Goal: Task Accomplishment & Management: Use online tool/utility

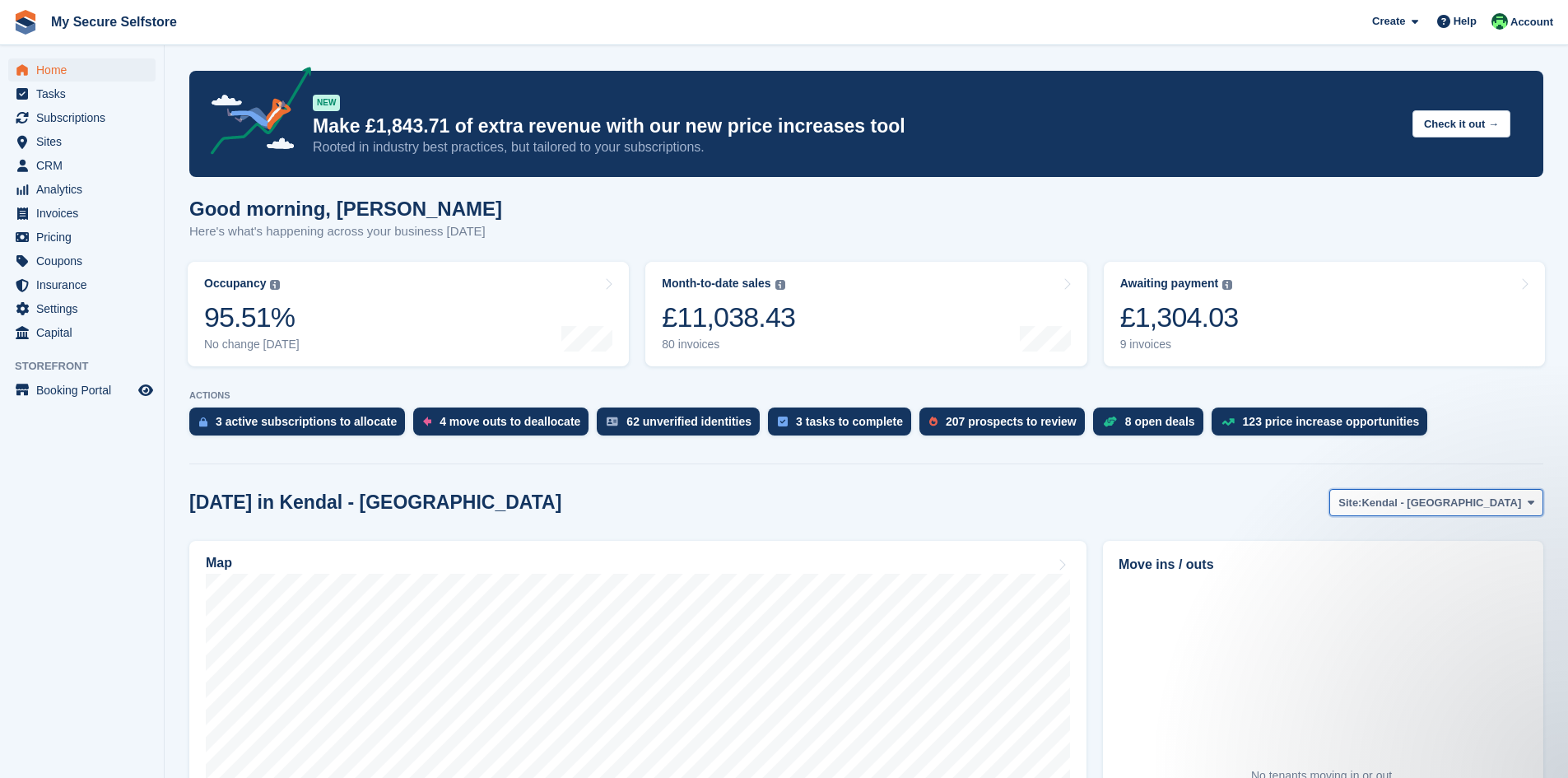
click at [1534, 500] on span at bounding box center [1530, 502] width 13 height 13
click at [1452, 569] on link "Brighouse - Birds [PERSON_NAME]" at bounding box center [1426, 571] width 220 height 30
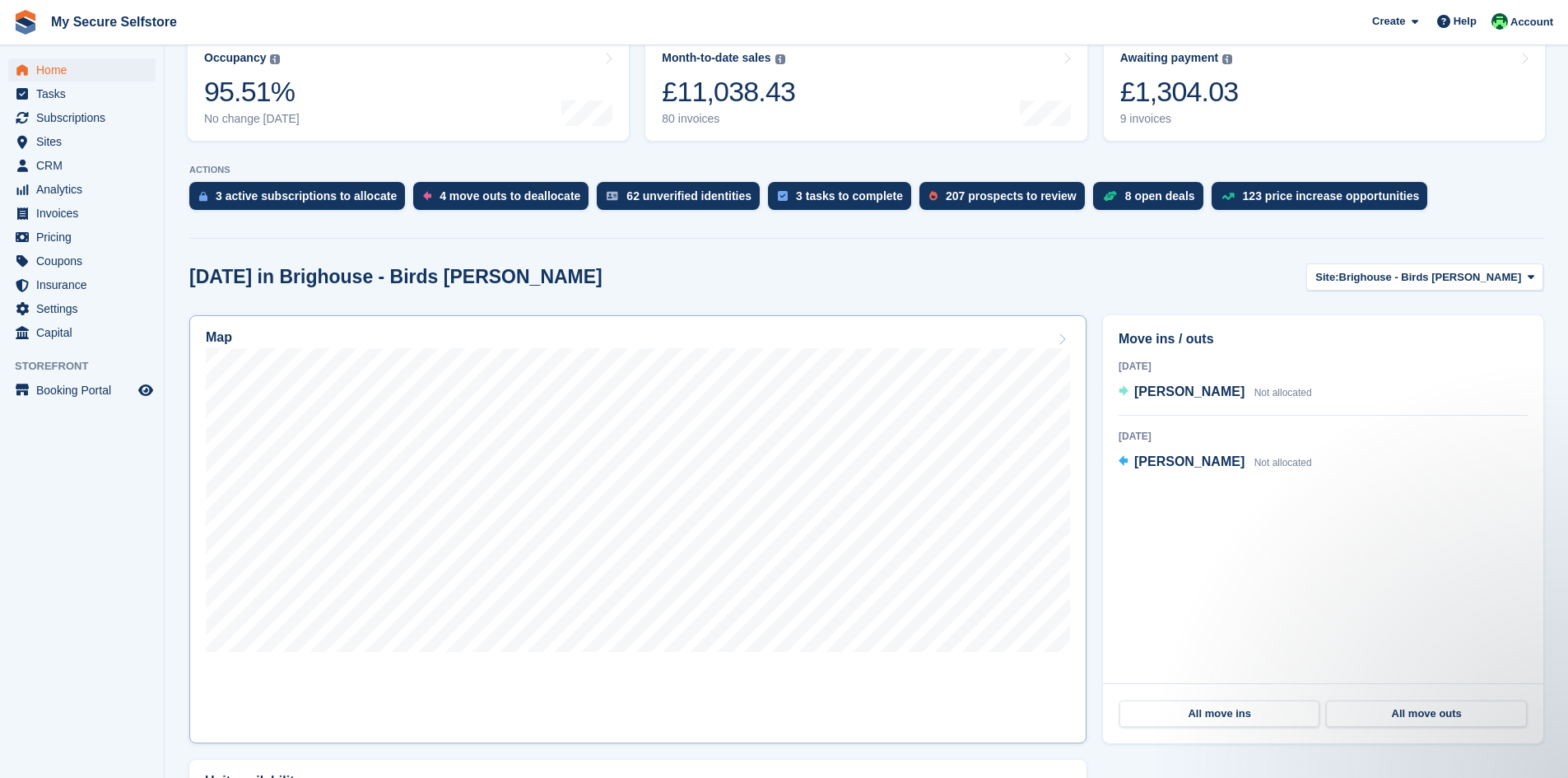
scroll to position [247, 0]
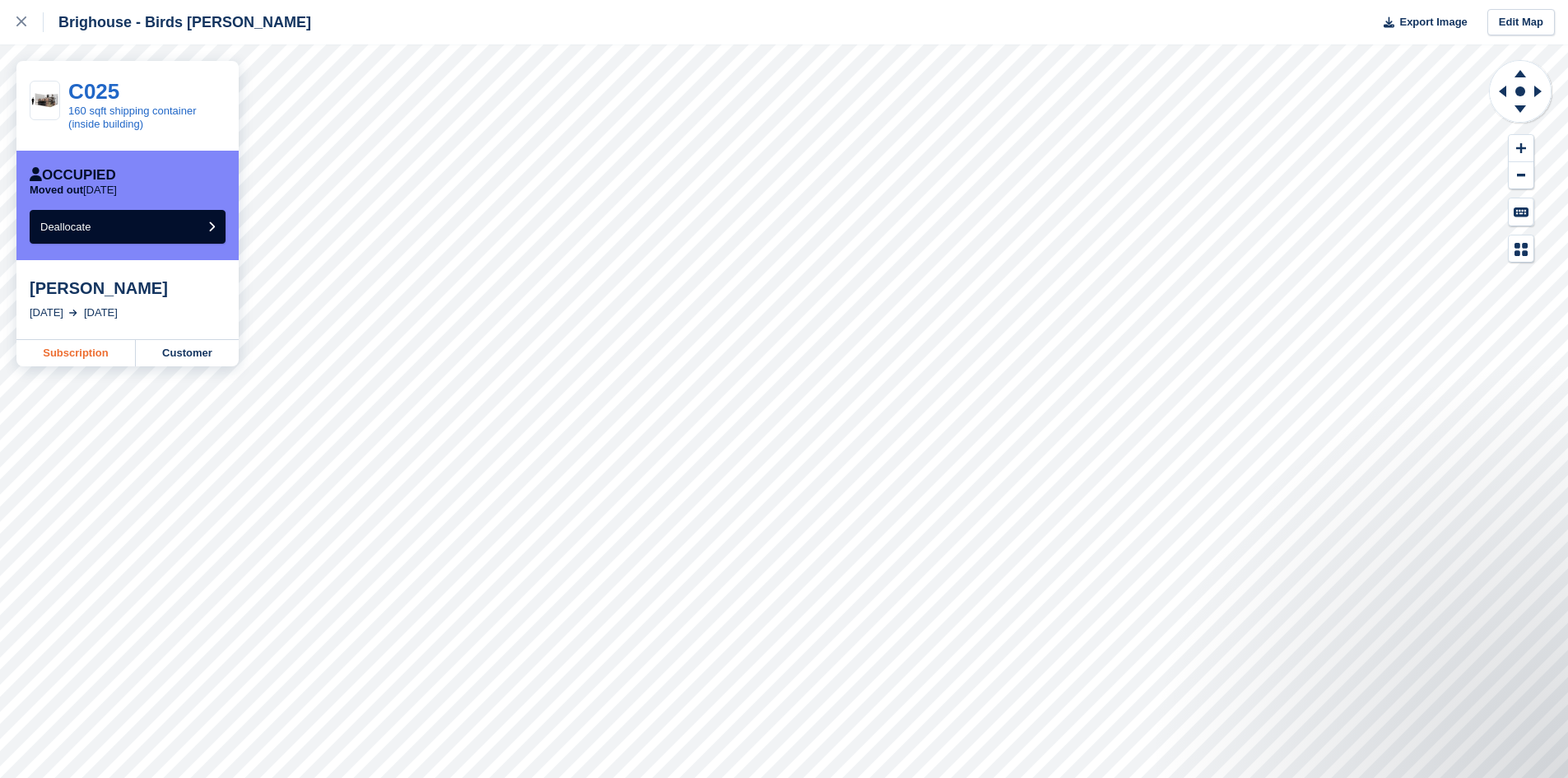
click at [69, 353] on link "Subscription" at bounding box center [75, 353] width 119 height 27
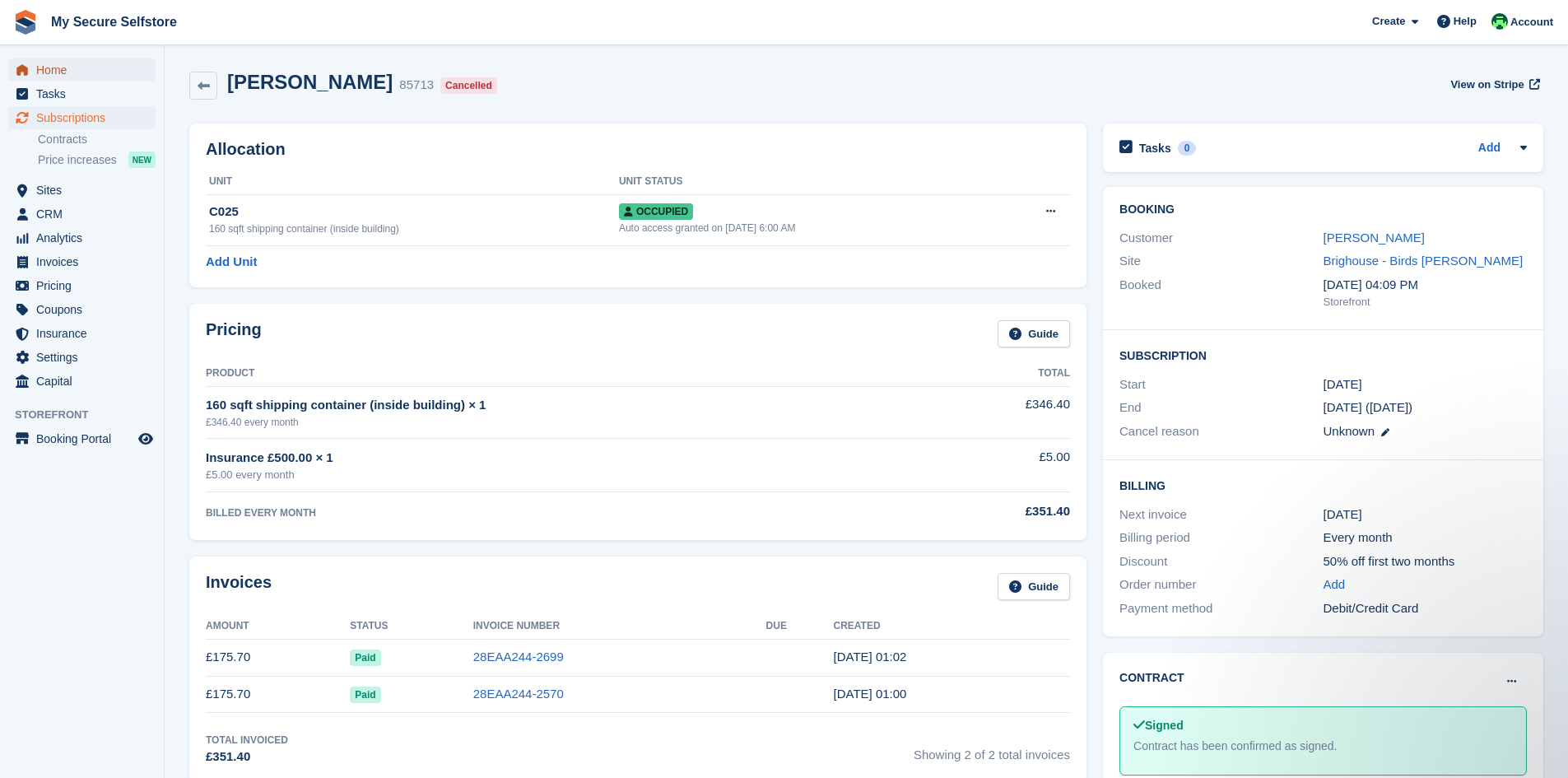
click at [32, 60] on link "Home" at bounding box center [82, 69] width 148 height 23
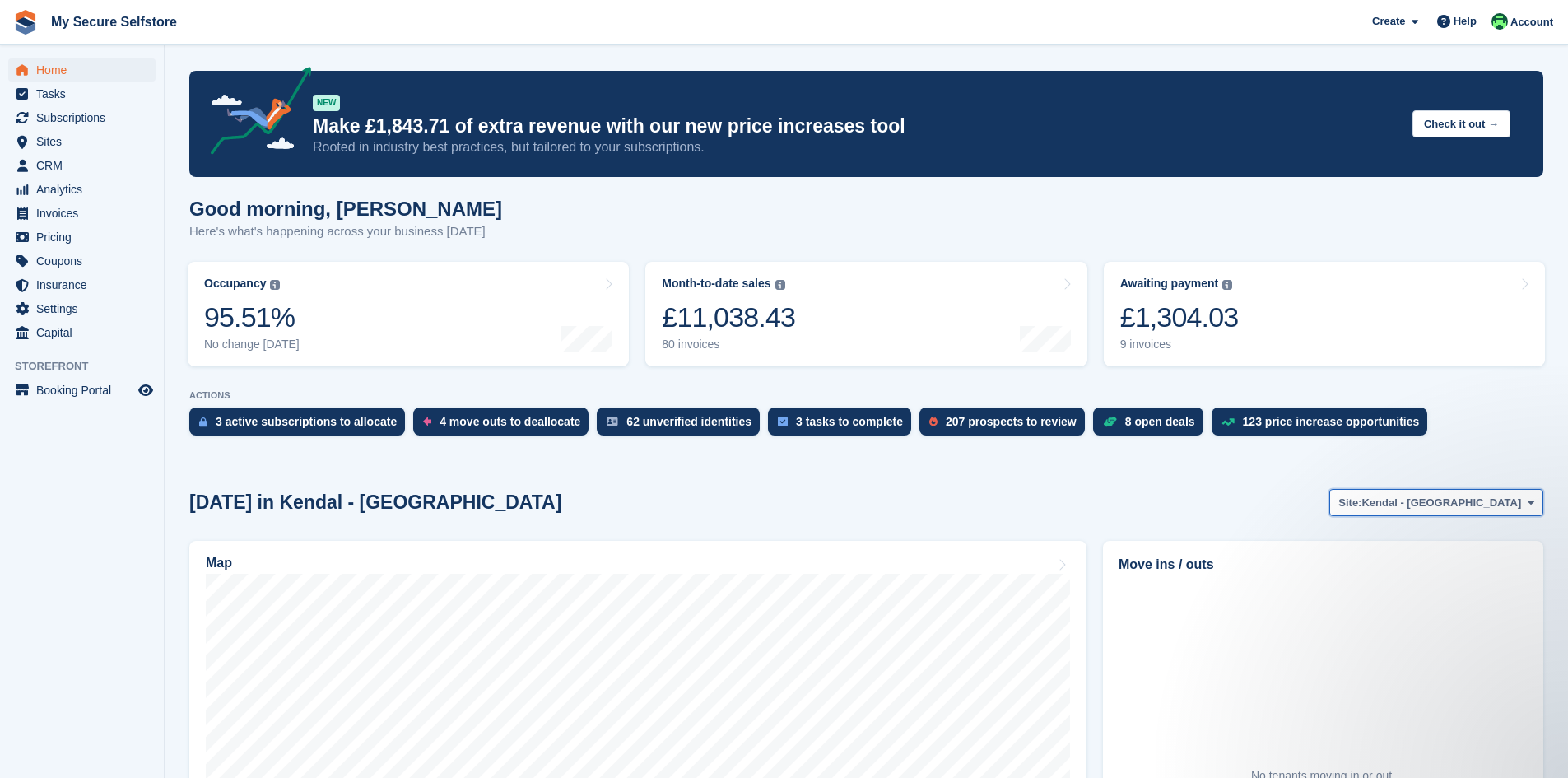
click at [1529, 503] on icon at bounding box center [1531, 502] width 7 height 10
click at [1436, 562] on link "Brighouse - Birds [PERSON_NAME]" at bounding box center [1426, 571] width 220 height 30
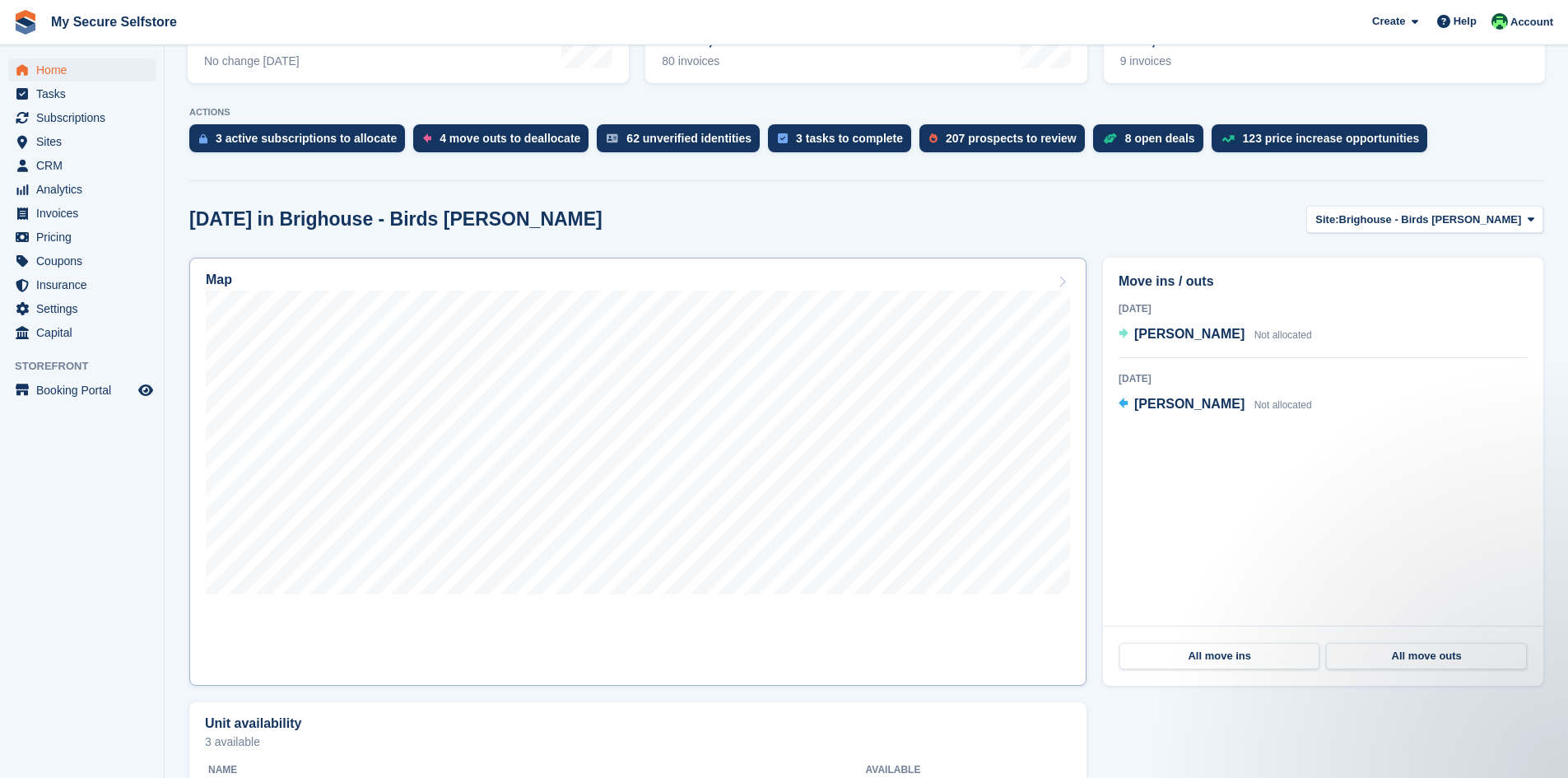
scroll to position [329, 0]
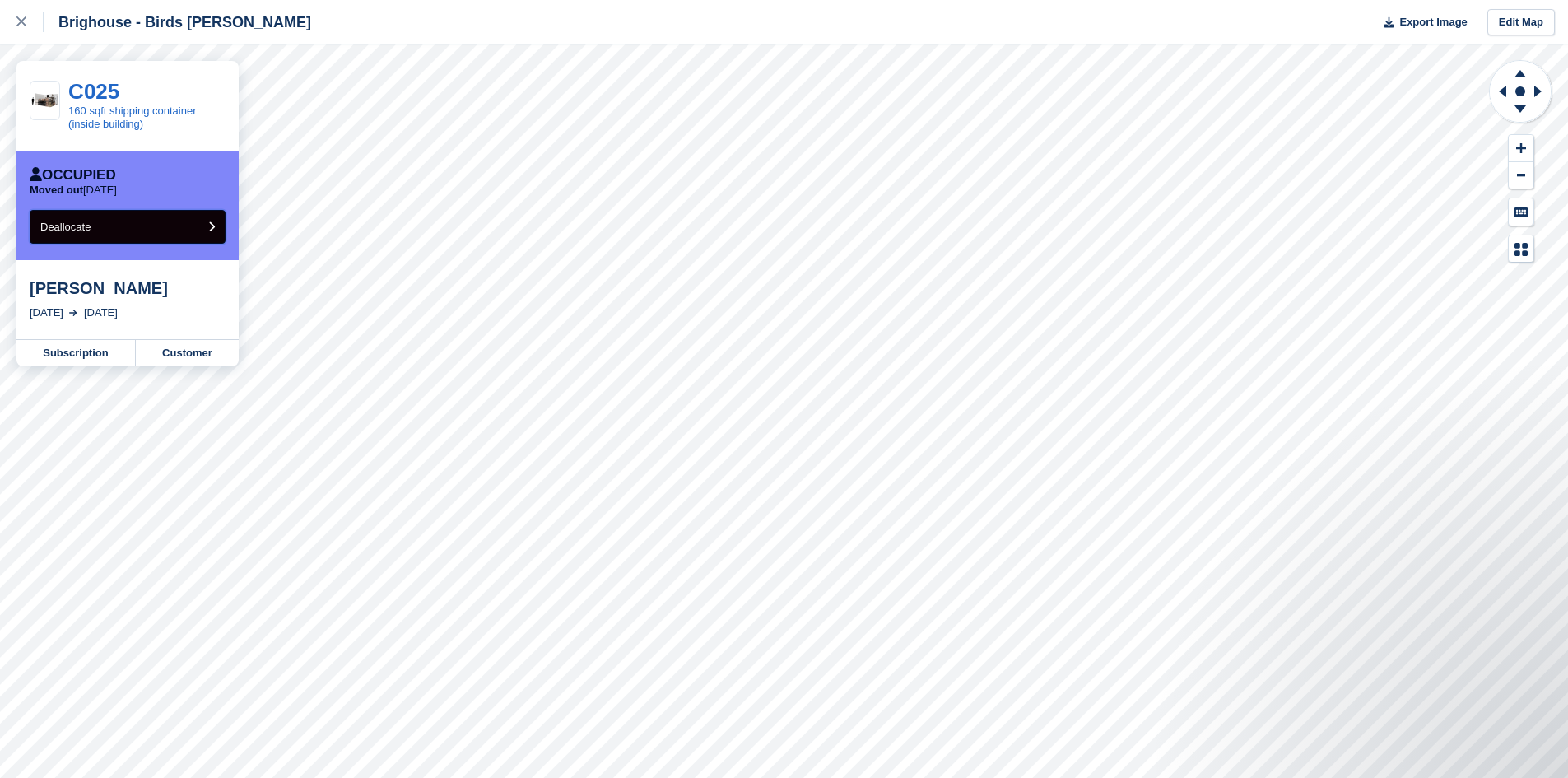
click at [214, 227] on button "Deallocate" at bounding box center [128, 226] width 196 height 33
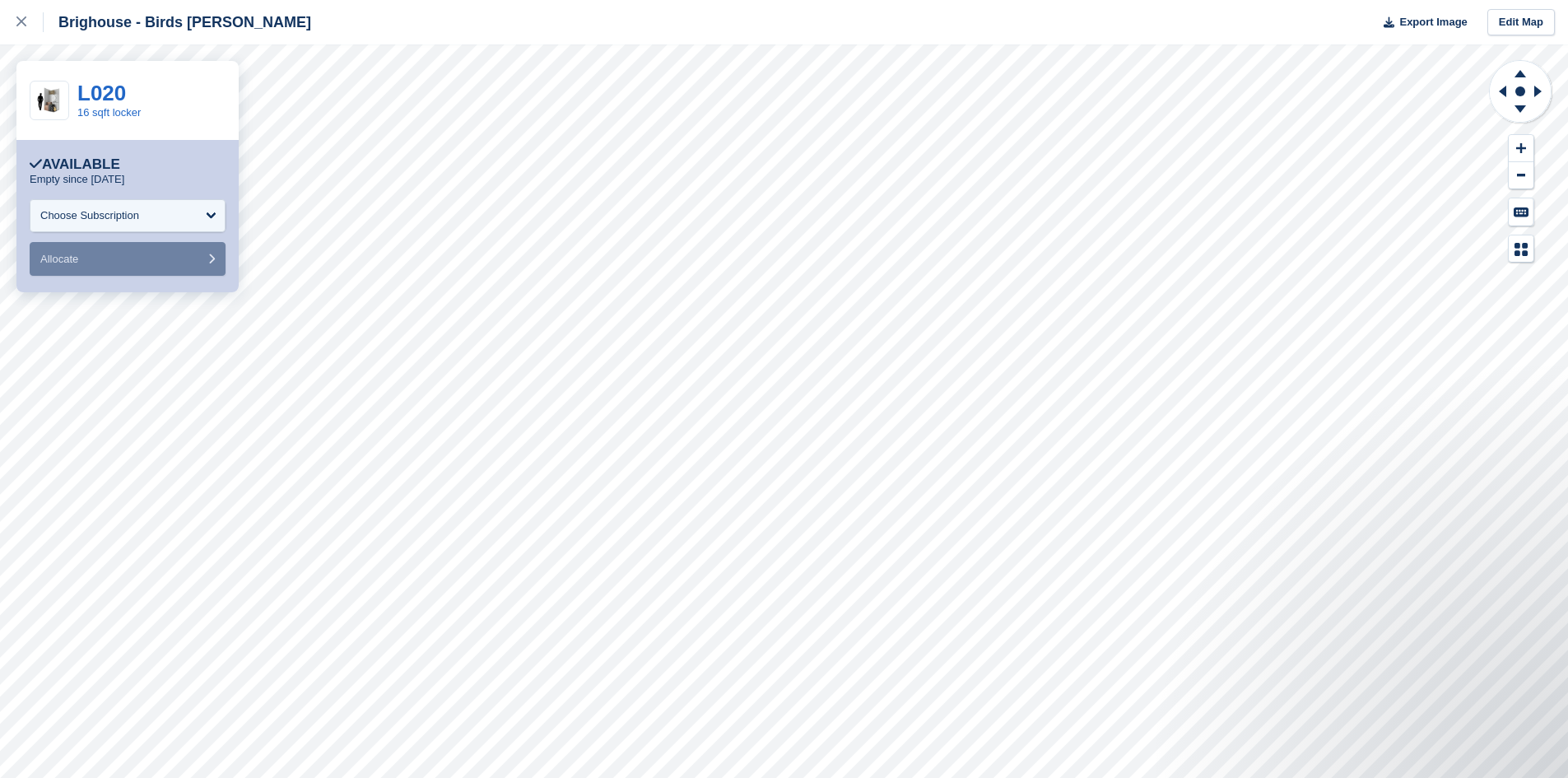
click at [210, 218] on div "Choose Subscription" at bounding box center [128, 215] width 196 height 33
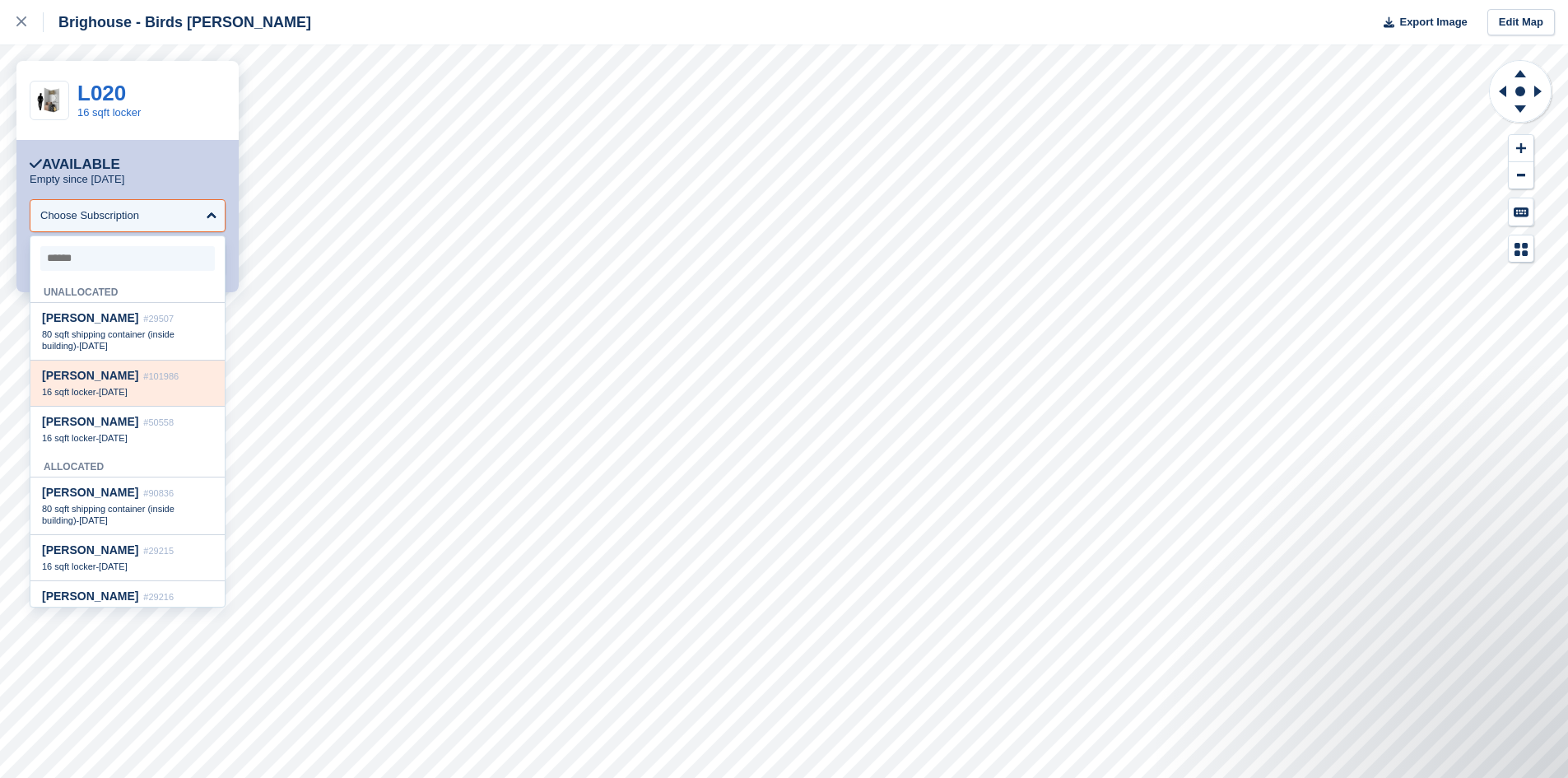
click at [134, 382] on span "[PERSON_NAME]" at bounding box center [90, 375] width 96 height 13
select select "******"
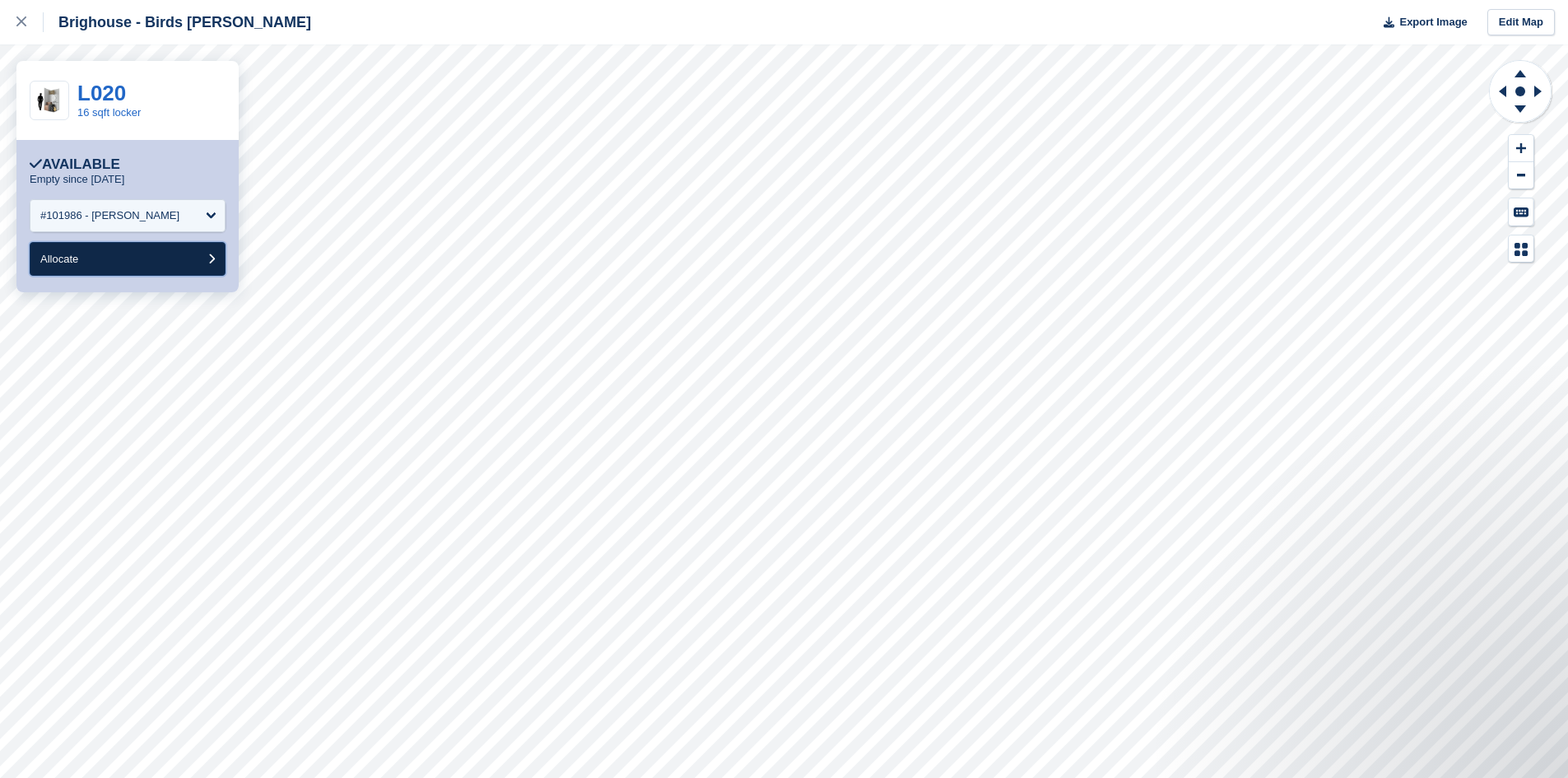
click at [109, 256] on button "Allocate" at bounding box center [128, 258] width 196 height 33
